Goal: Task Accomplishment & Management: Use online tool/utility

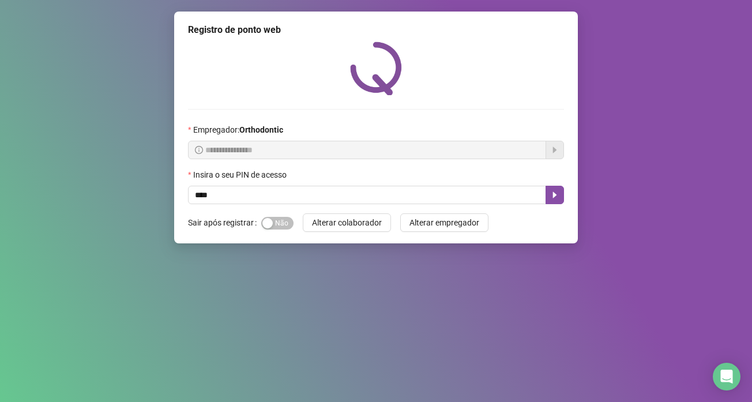
type input "*****"
click at [556, 190] on button "button" at bounding box center [554, 195] width 18 height 18
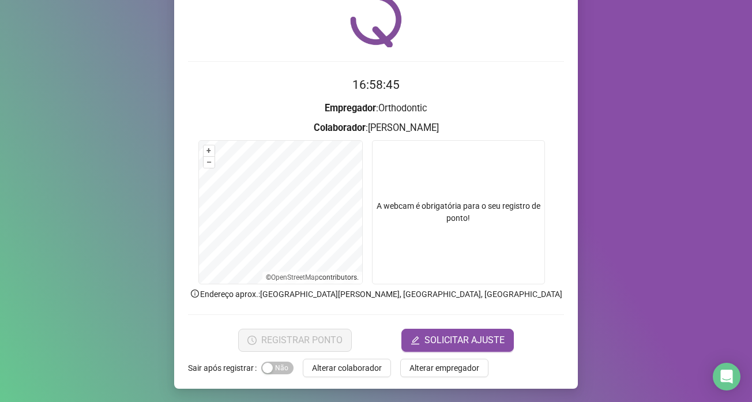
scroll to position [48, 0]
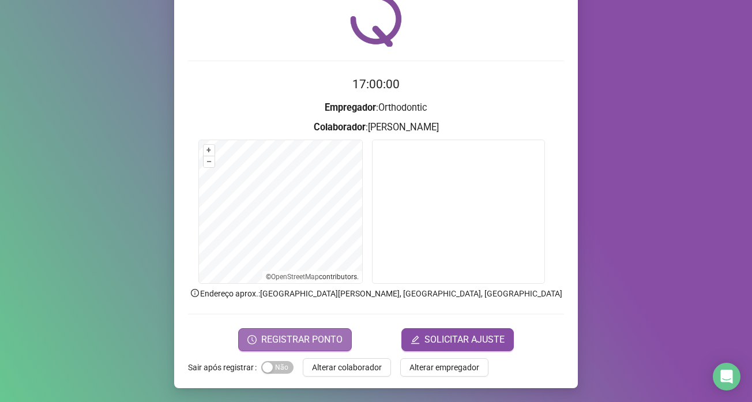
click at [262, 342] on span "REGISTRAR PONTO" at bounding box center [301, 340] width 81 height 14
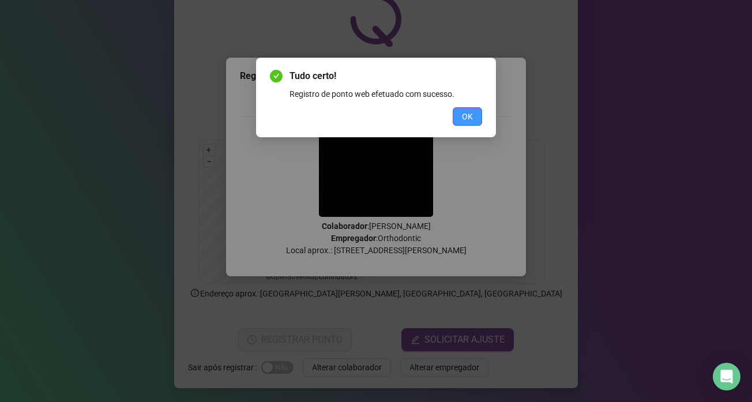
click at [460, 111] on button "OK" at bounding box center [466, 116] width 29 height 18
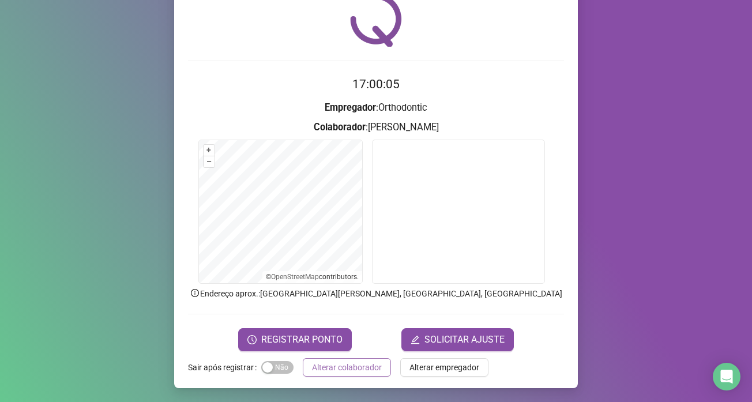
click at [339, 360] on button "Alterar colaborador" at bounding box center [347, 367] width 88 height 18
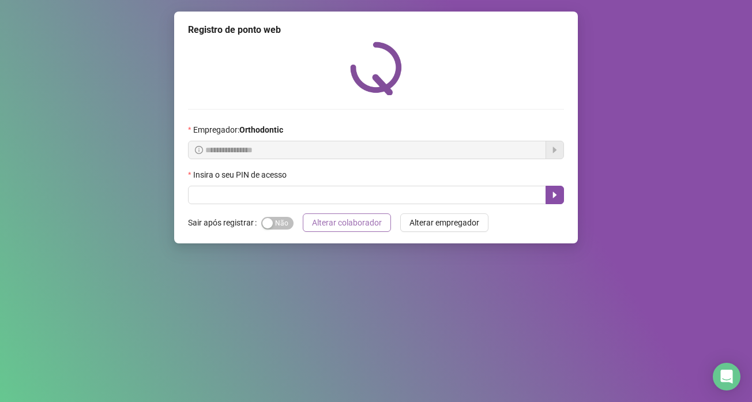
scroll to position [0, 0]
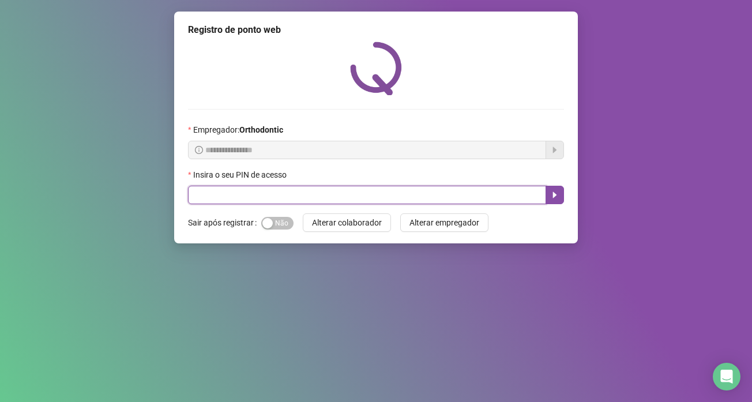
click at [383, 191] on input "text" at bounding box center [367, 195] width 358 height 18
type input "*****"
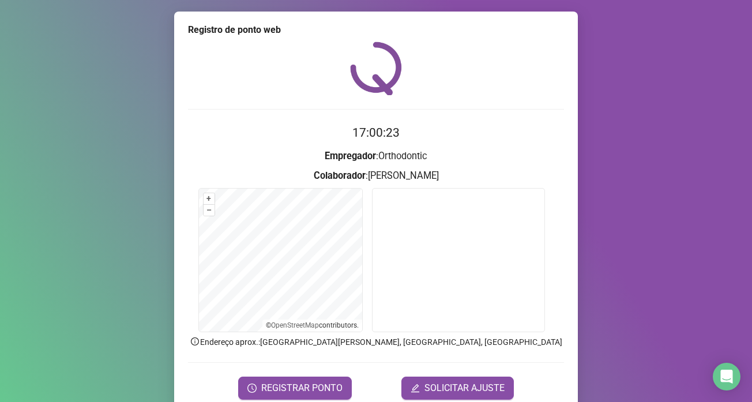
scroll to position [48, 0]
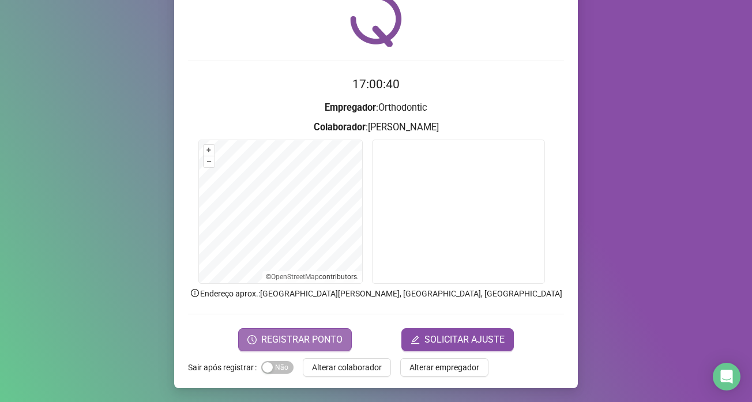
click at [283, 342] on span "REGISTRAR PONTO" at bounding box center [301, 340] width 81 height 14
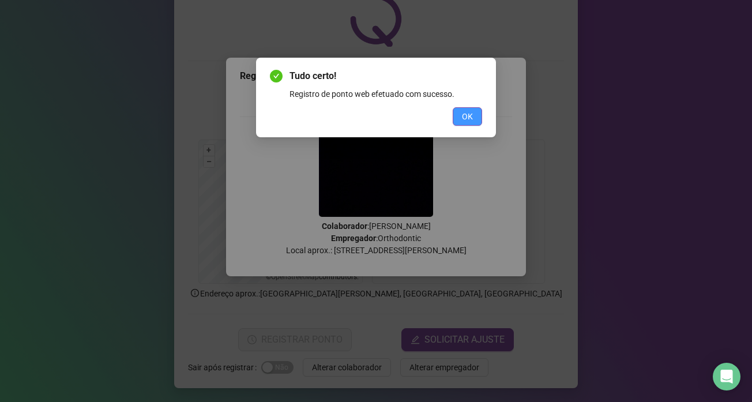
click at [464, 122] on span "OK" at bounding box center [467, 116] width 11 height 13
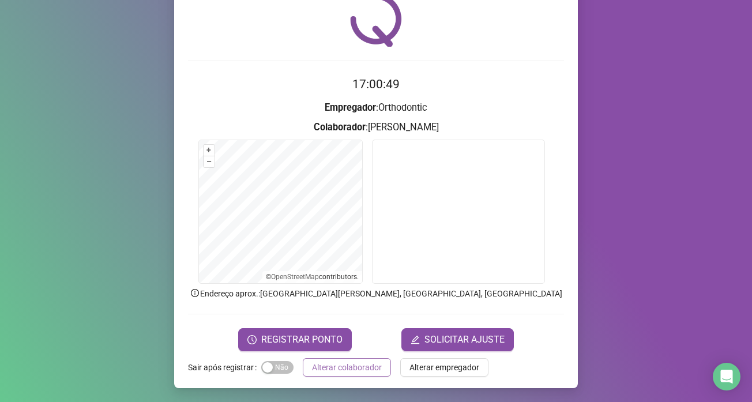
click at [364, 372] on span "Alterar colaborador" at bounding box center [347, 367] width 70 height 13
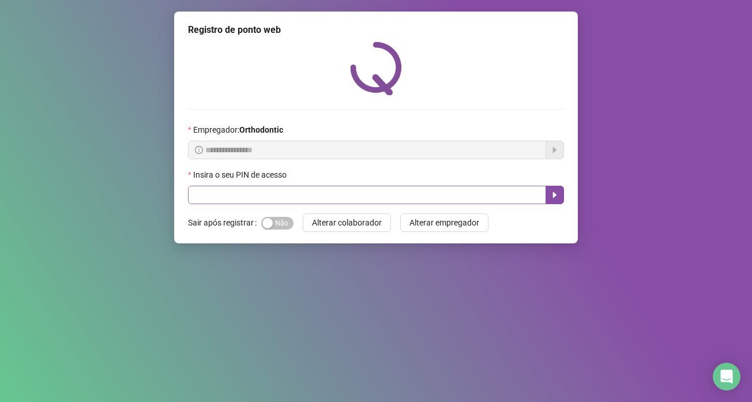
scroll to position [0, 0]
